Goal: Task Accomplishment & Management: Manage account settings

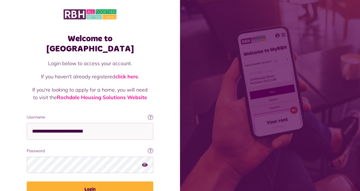
click at [120, 182] on button "Login" at bounding box center [90, 190] width 126 height 16
click at [111, 182] on button "Login" at bounding box center [90, 190] width 126 height 16
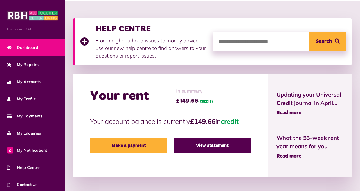
scroll to position [67, 0]
